Goal: Find specific page/section: Find specific page/section

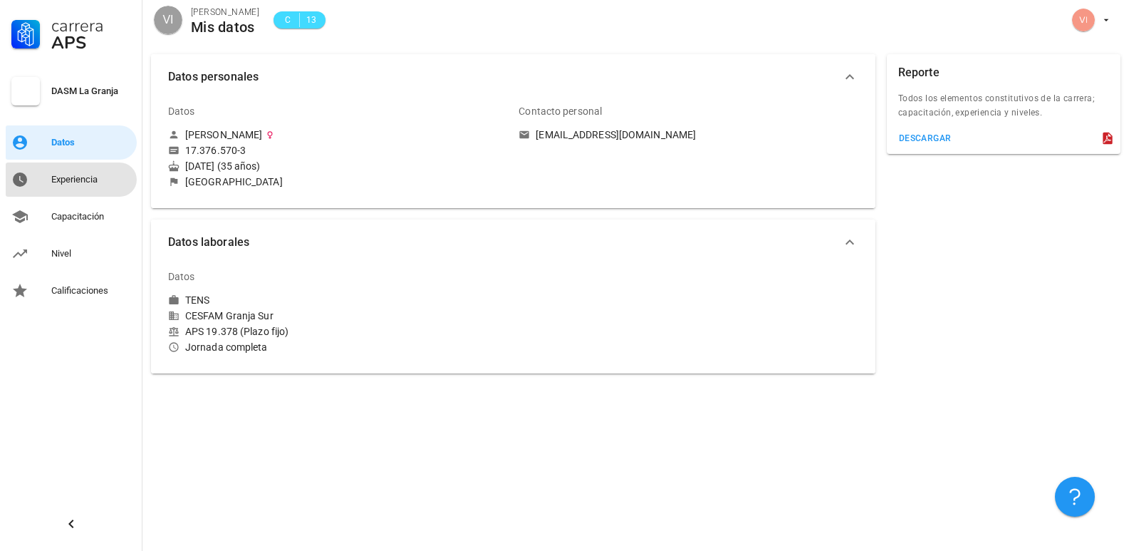
click at [85, 182] on div "Experiencia" at bounding box center [91, 179] width 80 height 11
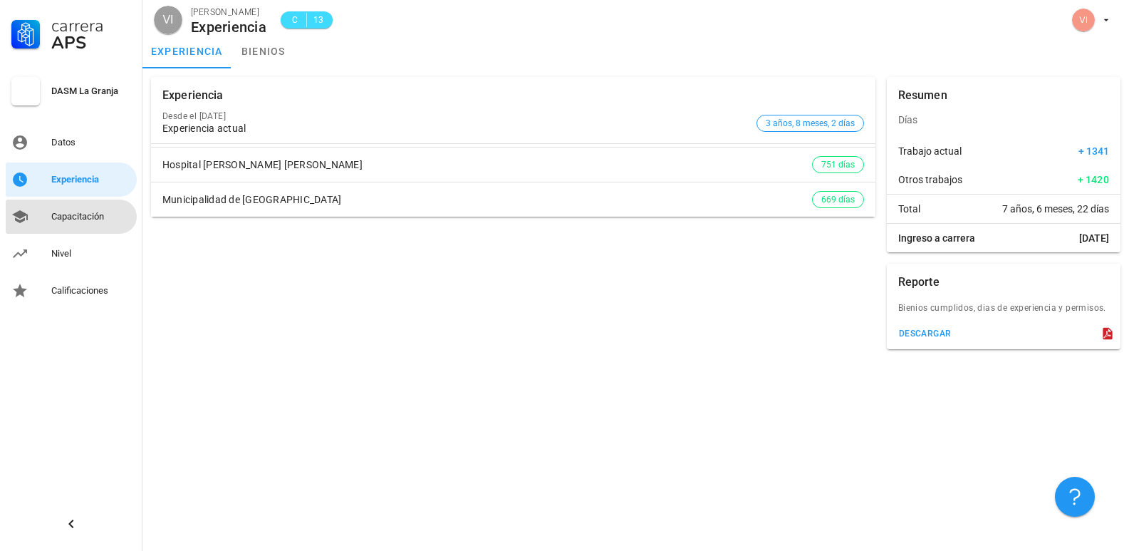
click at [83, 215] on div "Capacitación" at bounding box center [91, 216] width 80 height 11
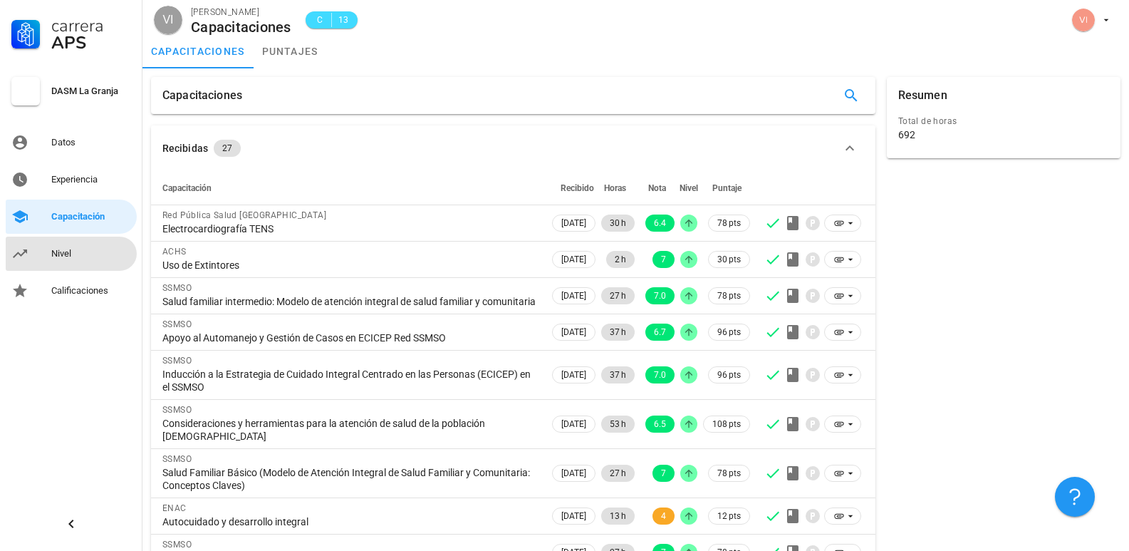
click at [73, 255] on div "Nivel" at bounding box center [91, 253] width 80 height 11
